Goal: Transaction & Acquisition: Purchase product/service

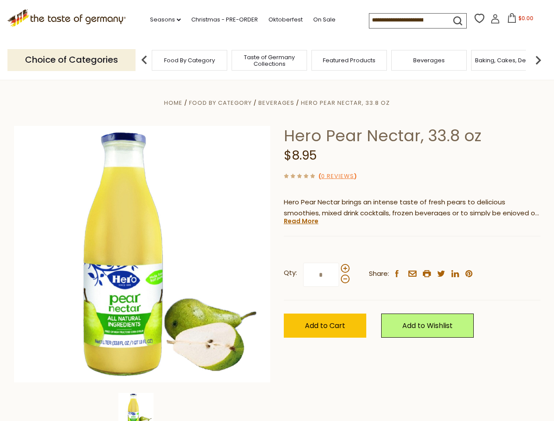
click at [277, 210] on div "Home Food By Category [GEOGRAPHIC_DATA] Hero Pear Nectar, 33.8 oz Hero Pear Nec…" at bounding box center [276, 266] width 539 height 338
click at [162, 20] on link "Seasons dropdown_arrow" at bounding box center [165, 20] width 31 height 10
click at [407, 20] on input at bounding box center [406, 20] width 74 height 12
click at [518, 21] on span "$0.00" at bounding box center [525, 17] width 15 height 7
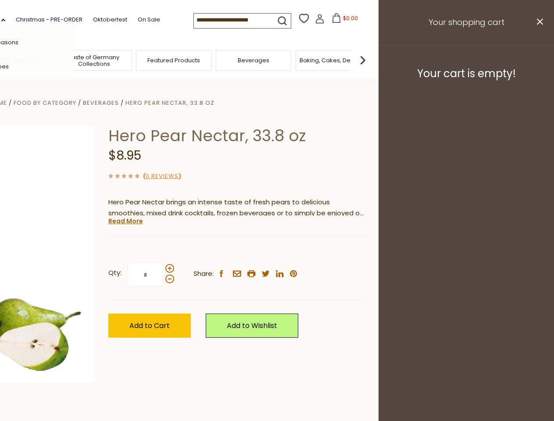
click at [74, 60] on div "All Seasons Recipes Game Day [DATE] [DATE] [DATE][PERSON_NAME] [DATE] Springfes…" at bounding box center [25, 211] width 100 height 372
click at [371, 60] on img at bounding box center [363, 60] width 18 height 18
click at [277, 250] on div "Qty: * Share: facebook email printer twitter linkedin pinterest" at bounding box center [236, 275] width 257 height 51
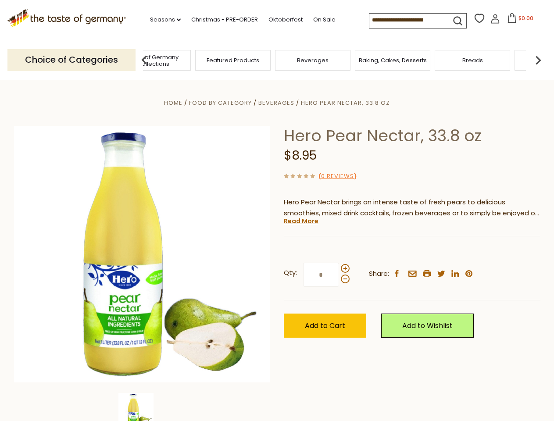
click at [142, 407] on img at bounding box center [135, 410] width 35 height 35
click at [300, 221] on link "Read More" at bounding box center [301, 221] width 35 height 9
